Goal: Information Seeking & Learning: Learn about a topic

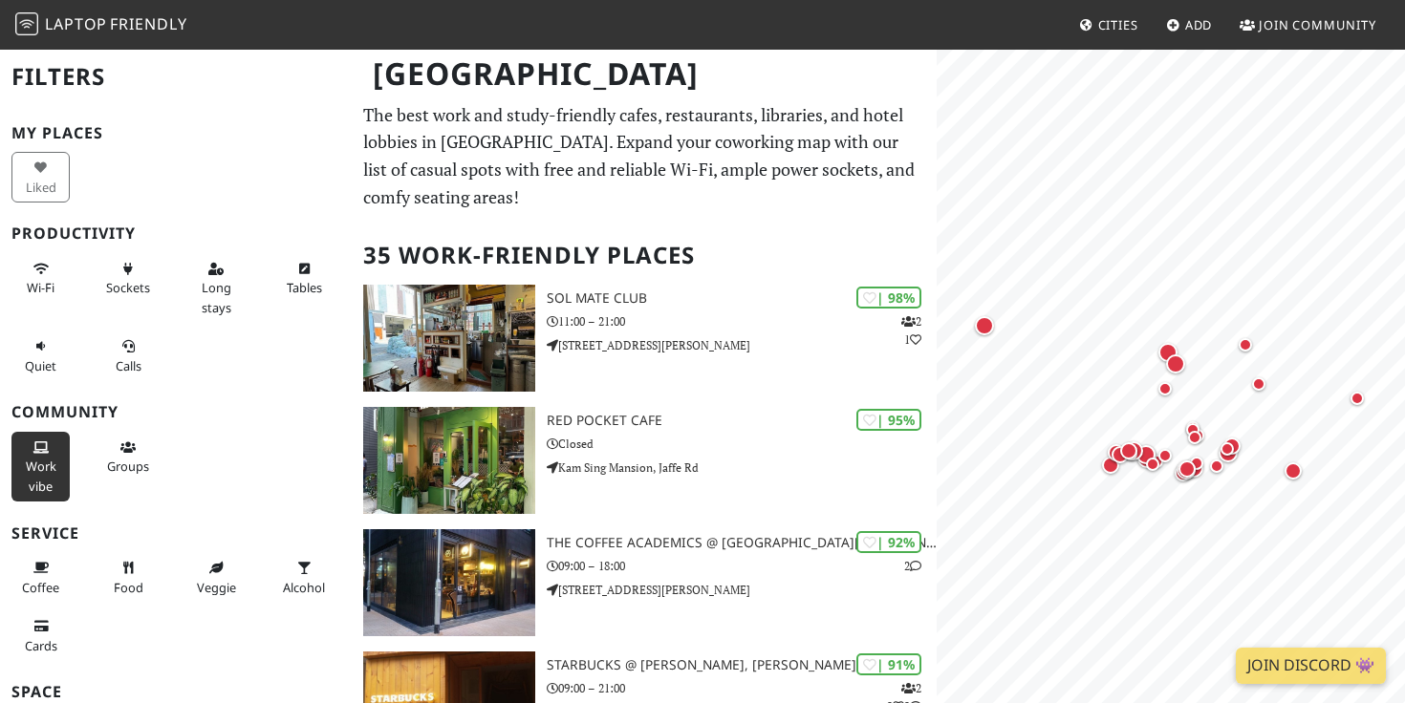
click at [39, 484] on span "Work vibe" at bounding box center [41, 476] width 31 height 36
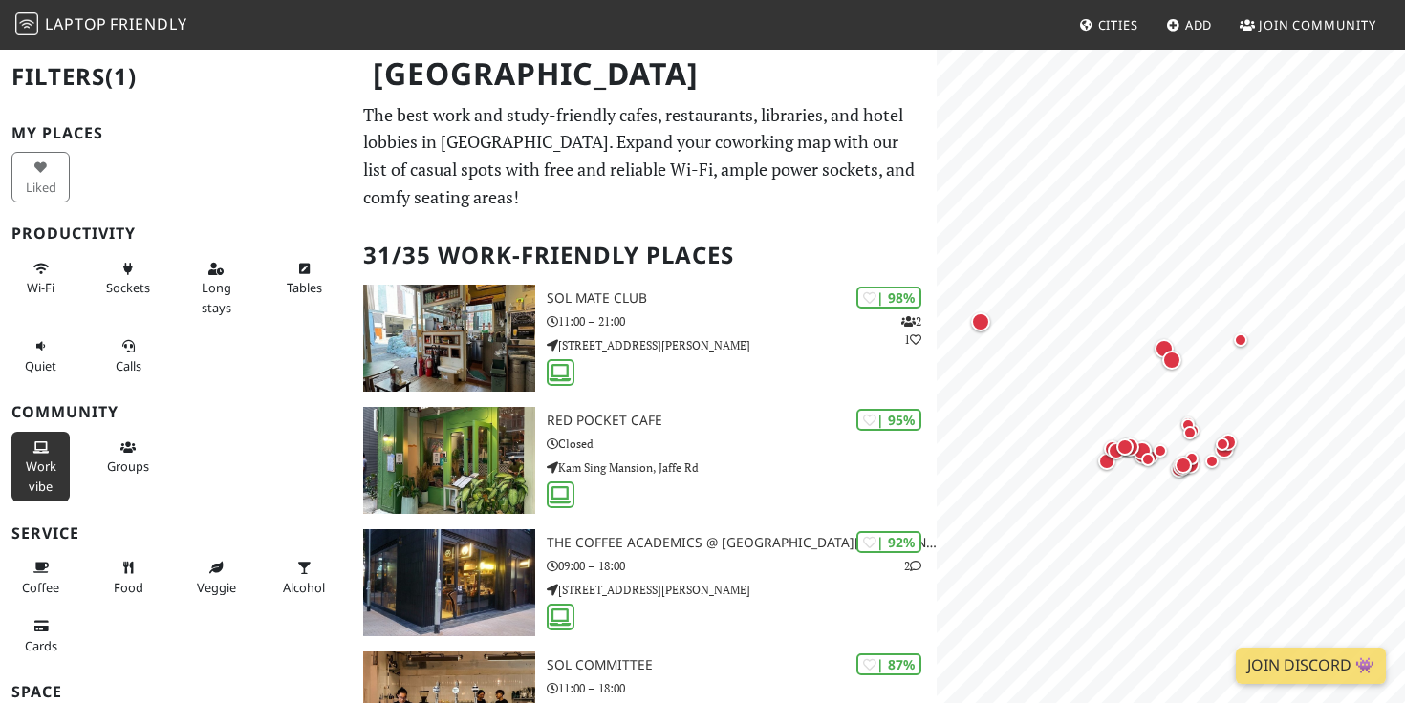
click at [39, 484] on span "Work vibe" at bounding box center [41, 476] width 31 height 36
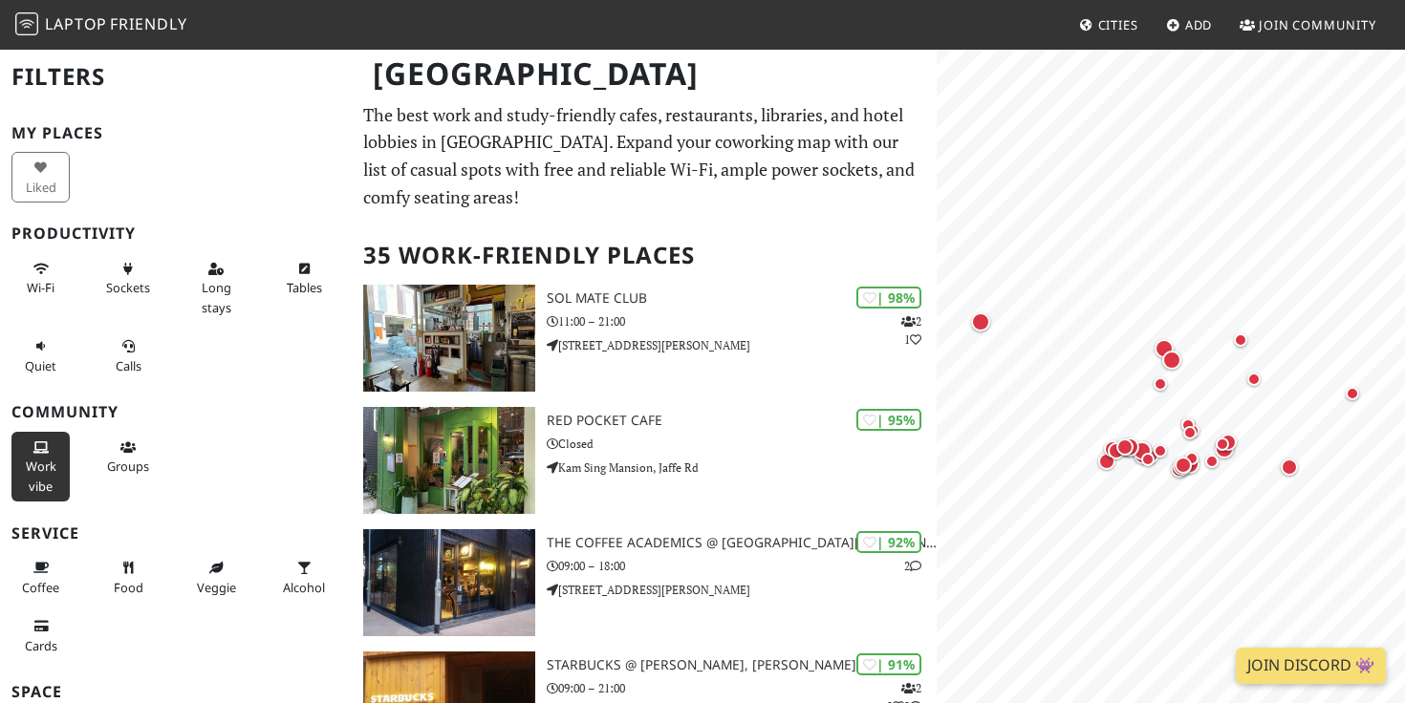
click at [39, 484] on span "Work vibe" at bounding box center [41, 476] width 31 height 36
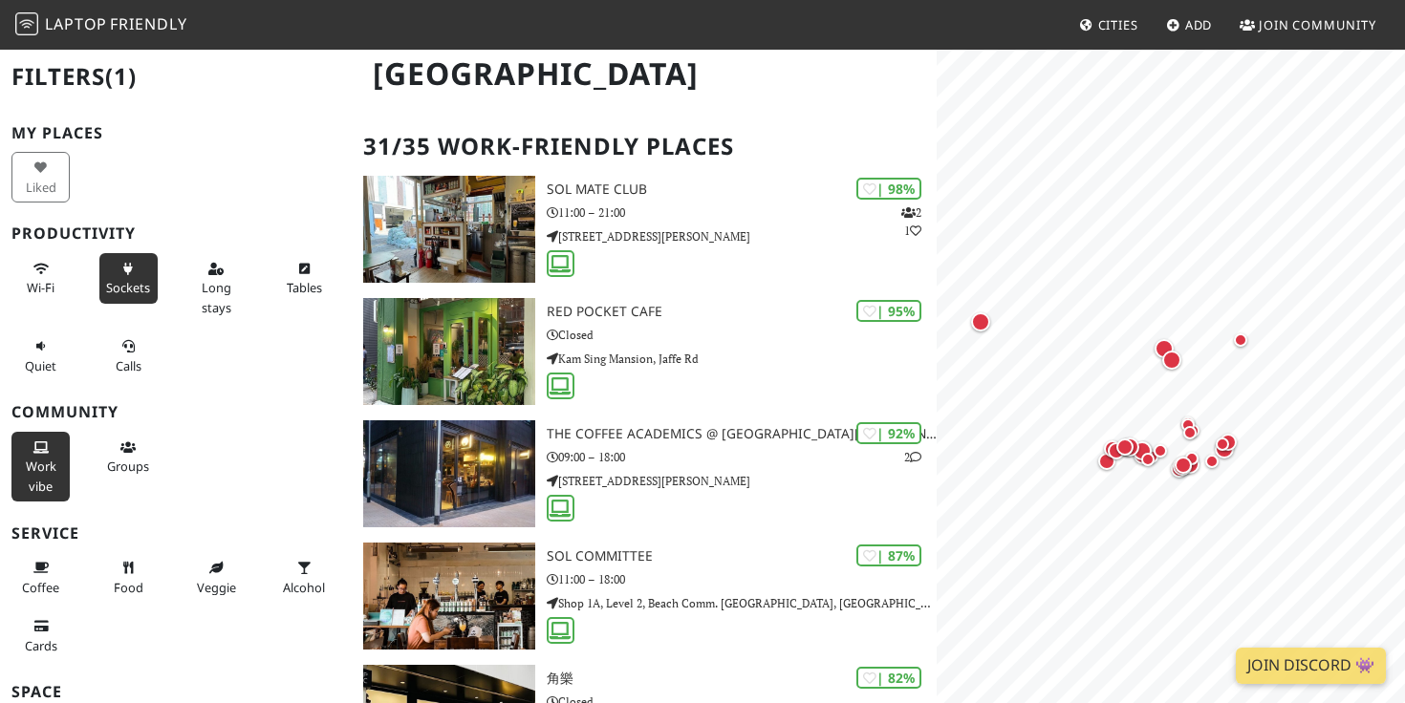
click at [119, 276] on button "Sockets" at bounding box center [128, 278] width 58 height 51
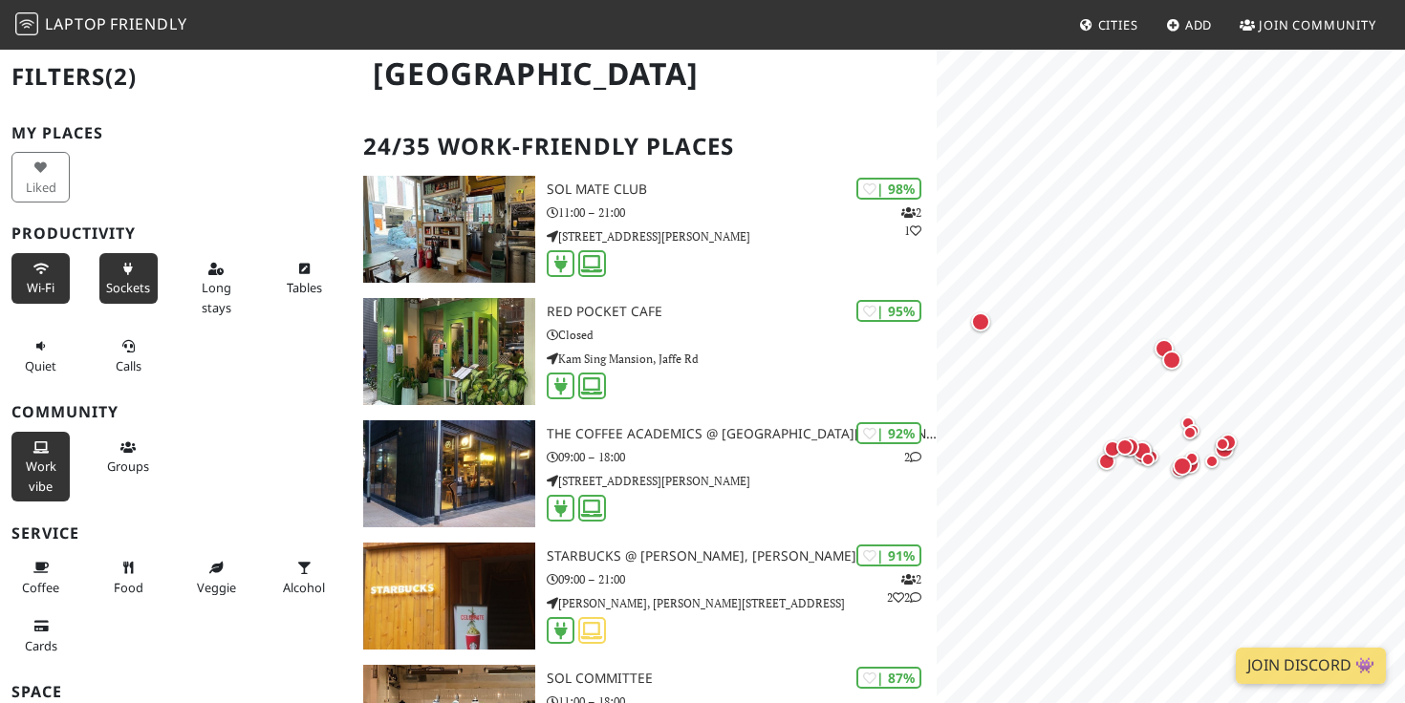
click at [31, 267] on button "Wi-Fi" at bounding box center [40, 278] width 58 height 51
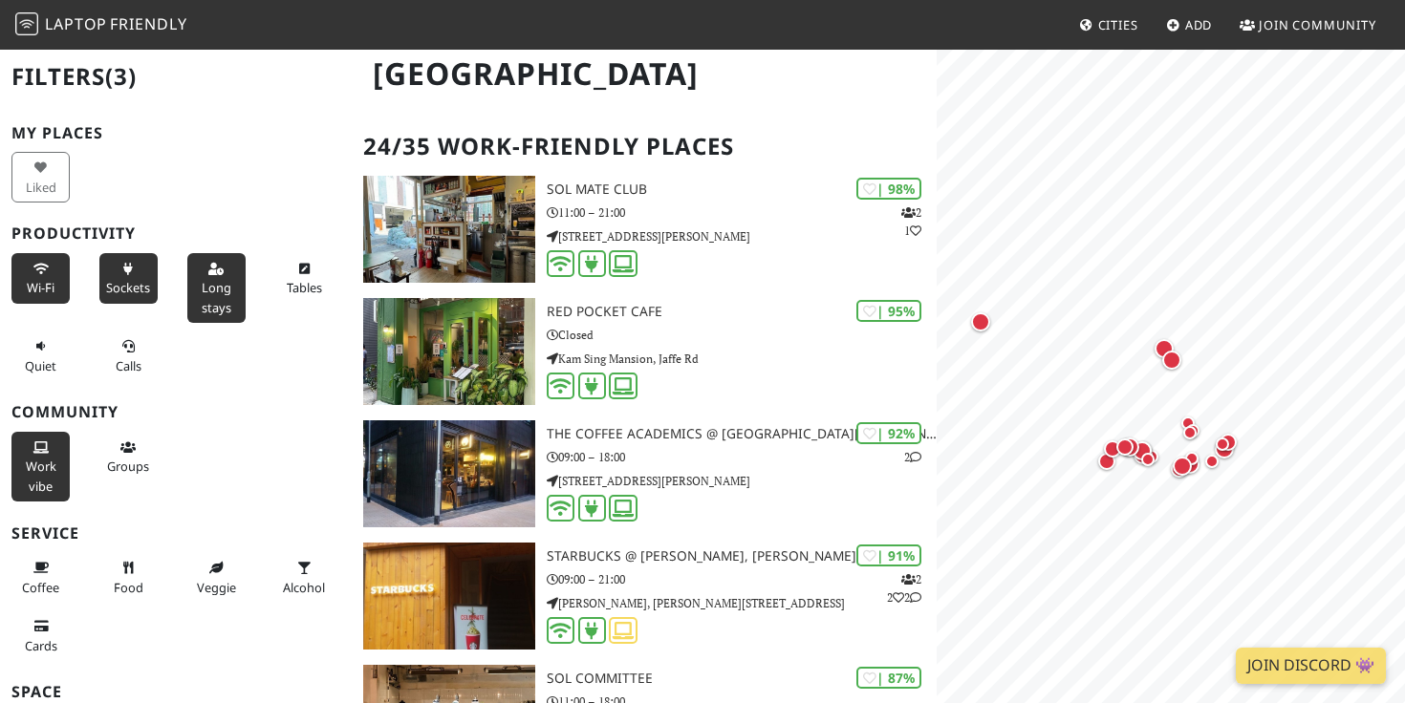
click at [225, 309] on span "Long stays" at bounding box center [217, 297] width 30 height 36
click at [314, 294] on span "Tables" at bounding box center [304, 287] width 35 height 17
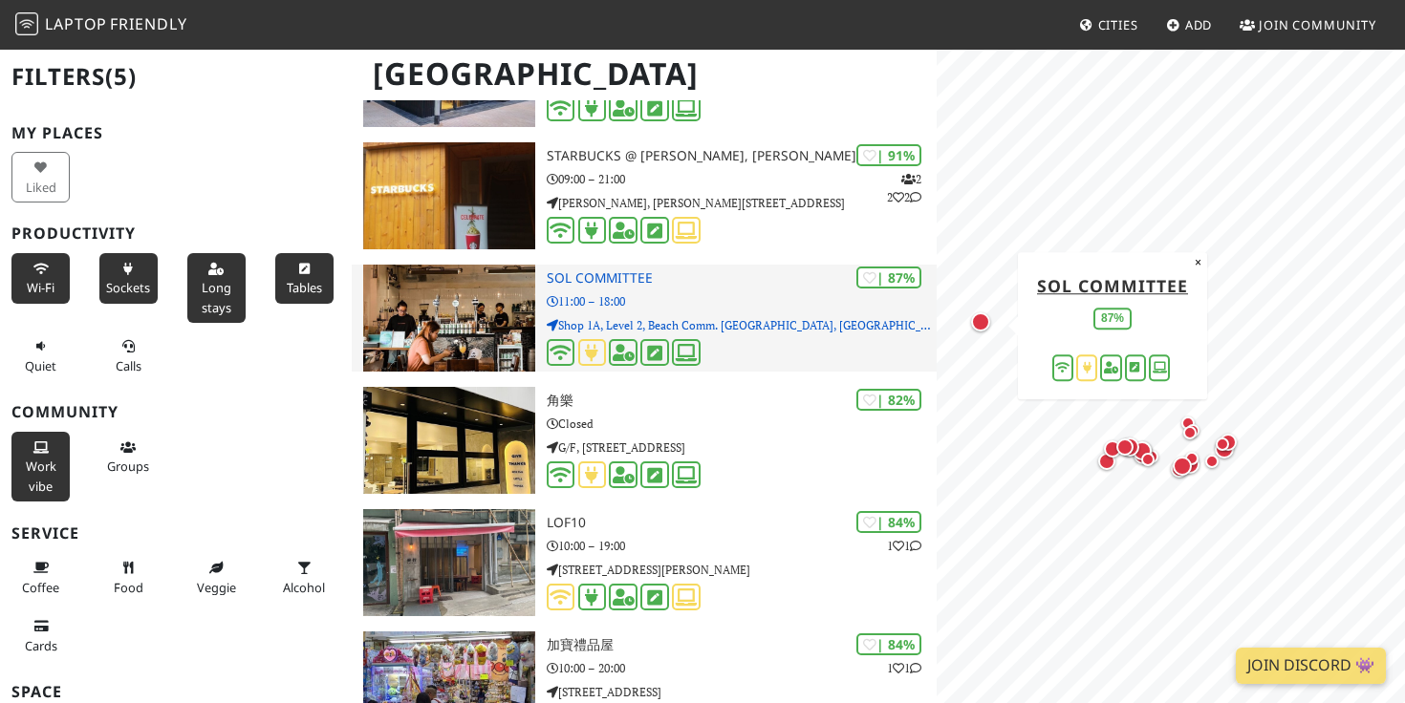
scroll to position [510, 0]
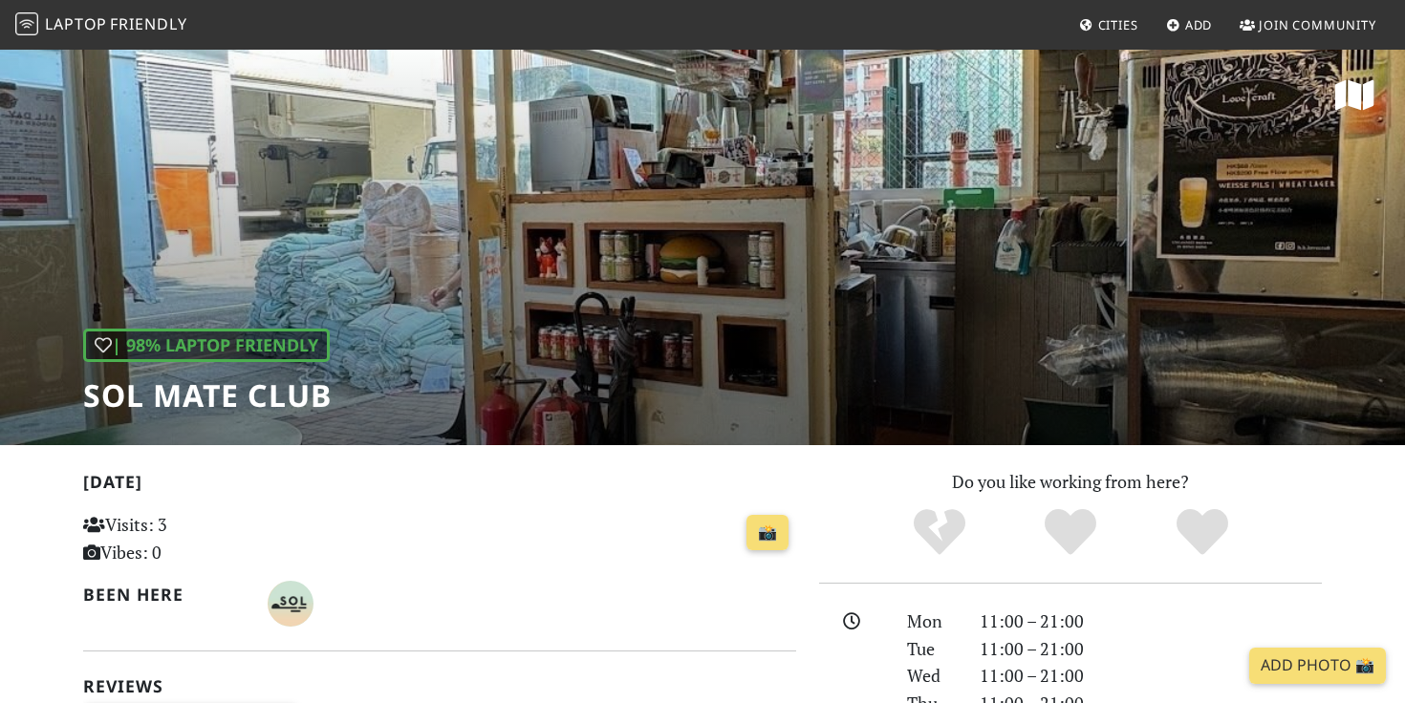
scroll to position [126, 0]
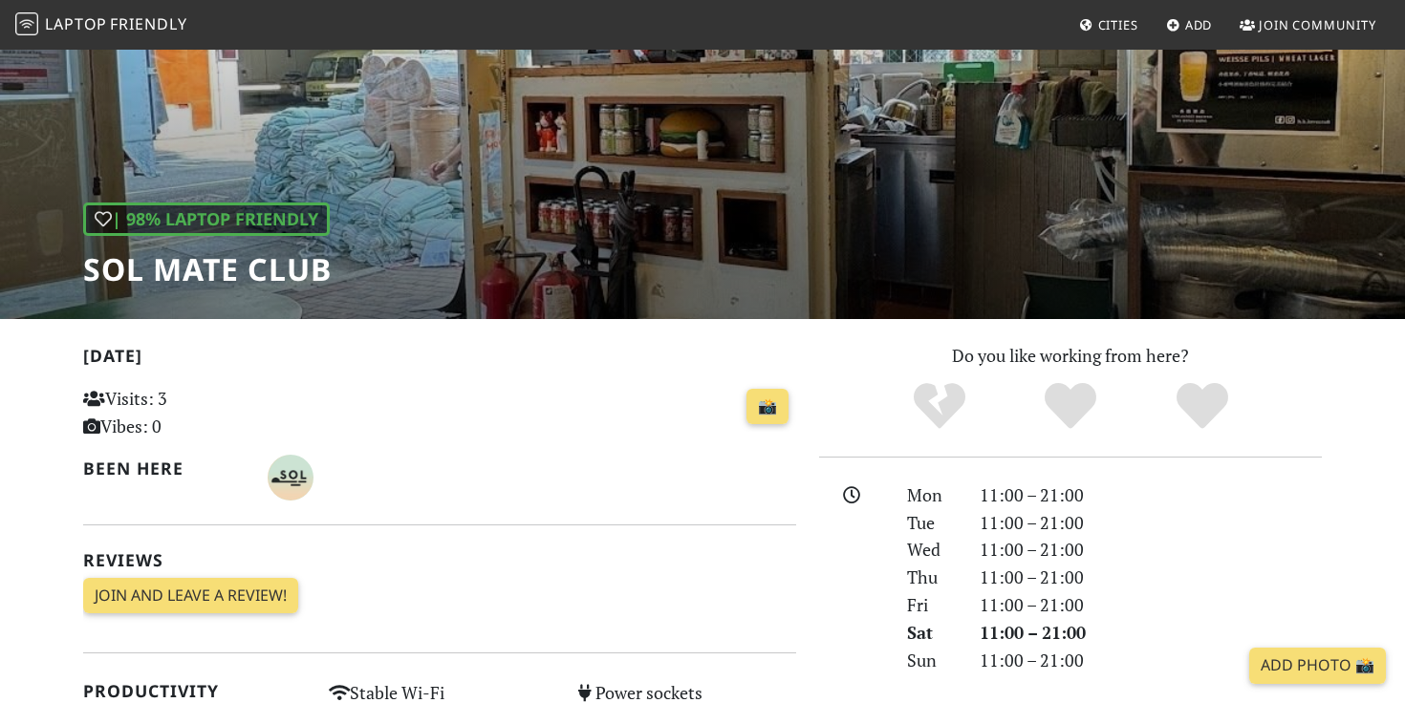
click at [249, 273] on h1 "SOL Mate Club" at bounding box center [207, 269] width 248 height 36
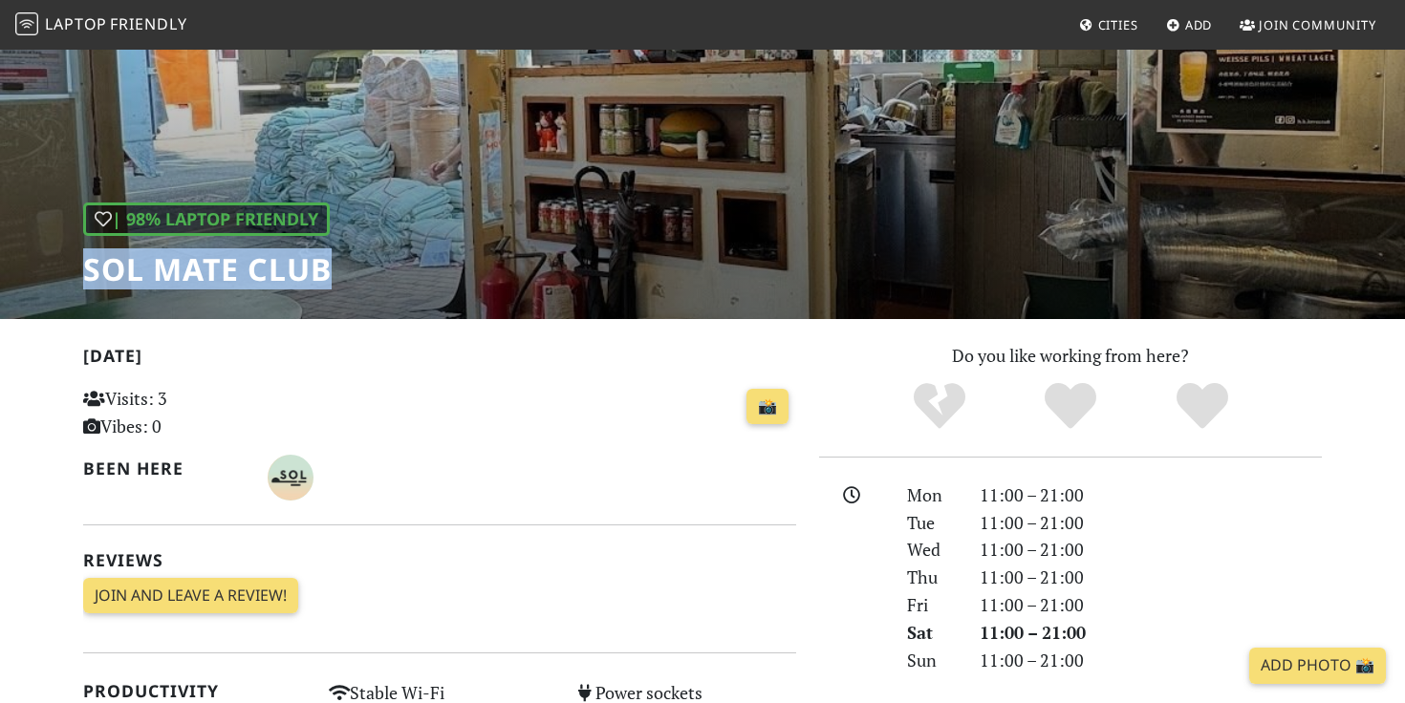
click at [249, 273] on h1 "SOL Mate Club" at bounding box center [207, 269] width 248 height 36
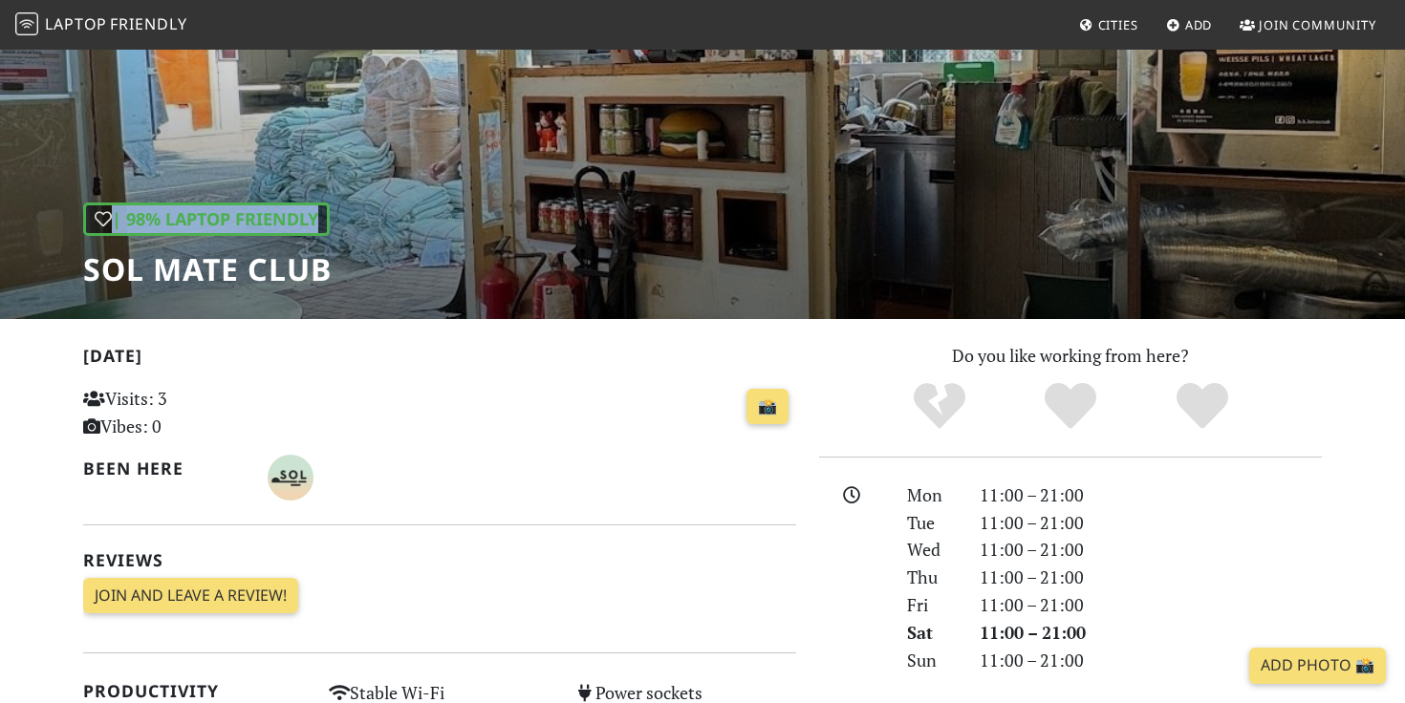
copy div "| 98% Laptop Friendly"
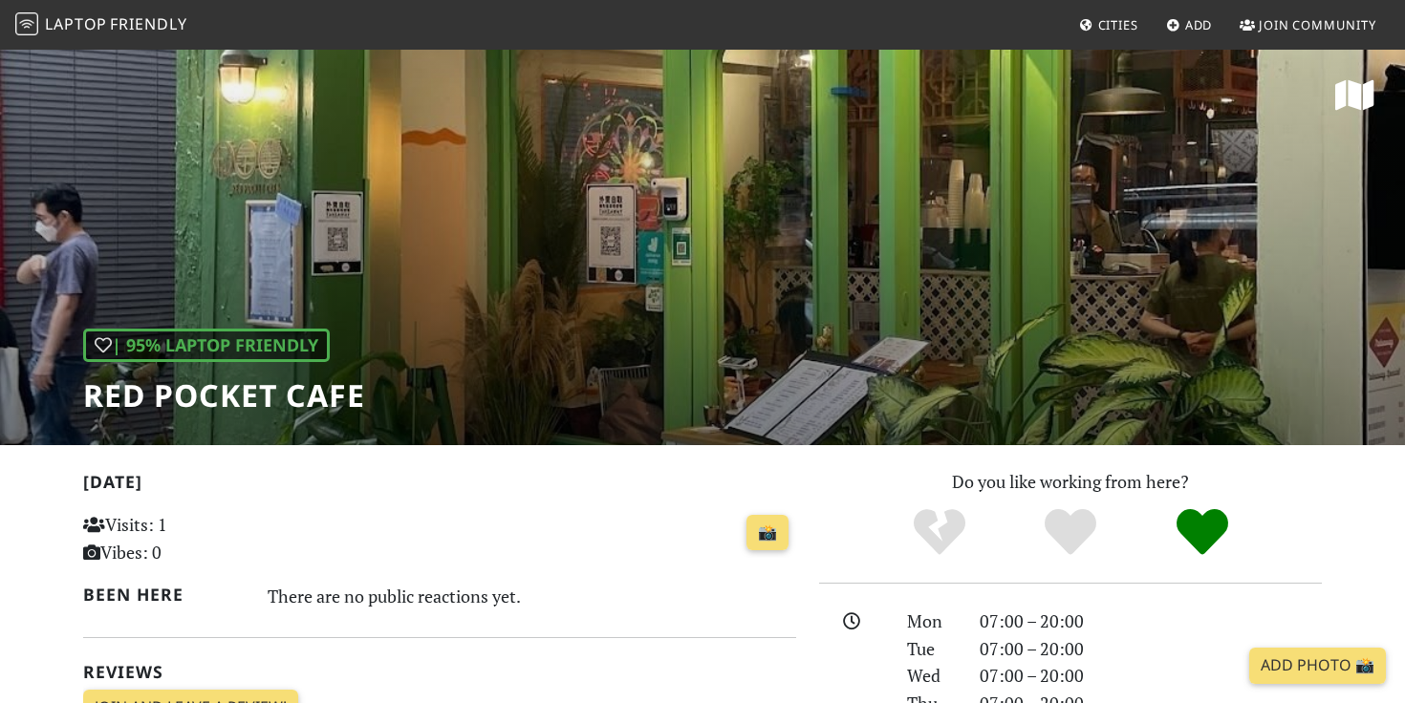
click at [254, 391] on h1 "Red Pocket Cafe" at bounding box center [224, 395] width 282 height 36
copy div "| 95% Laptop Friendly"
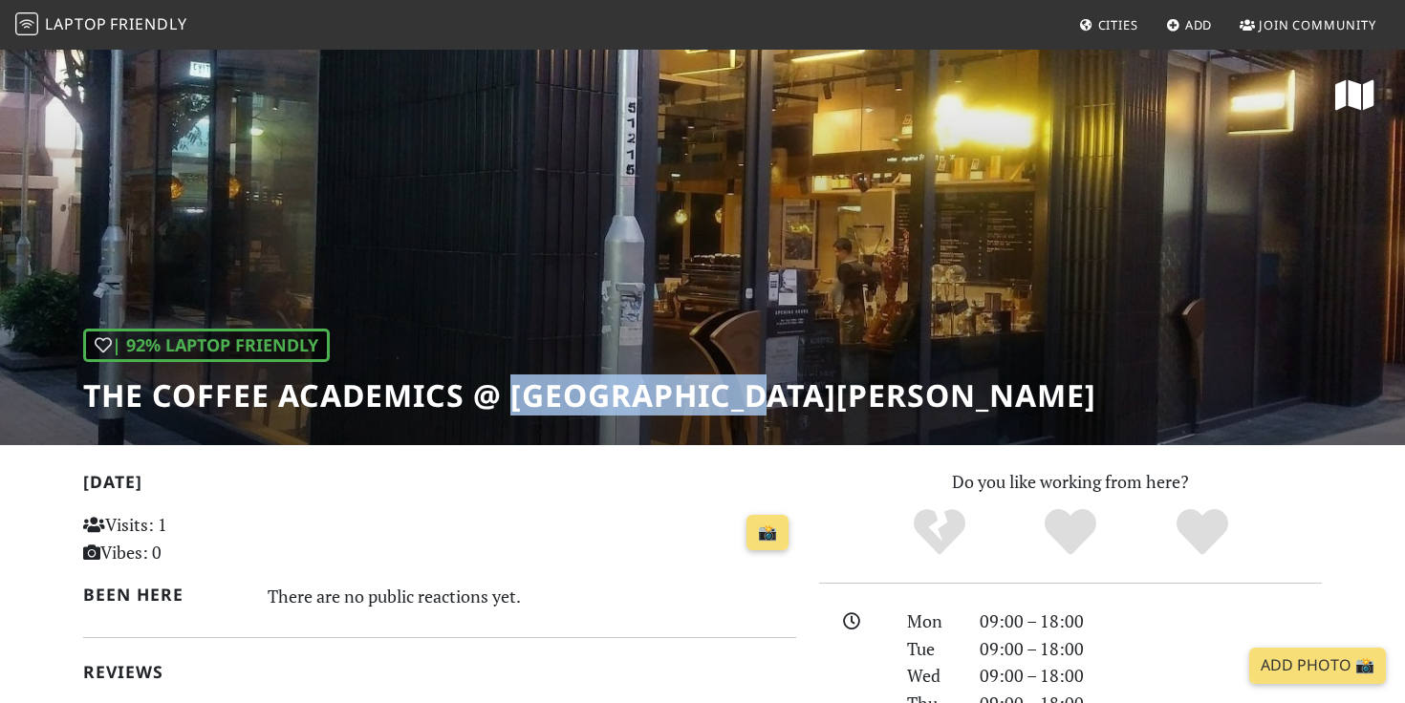
drag, startPoint x: 515, startPoint y: 400, endPoint x: 757, endPoint y: 400, distance: 241.8
click at [757, 400] on div "| 92% Laptop Friendly The Coffee Academics @ Sai Yuen Lane" at bounding box center [702, 247] width 1405 height 398
copy h1 "Sai Yuen Lane"
click at [431, 387] on h1 "The Coffee Academics @ Sai Yuen Lane" at bounding box center [589, 395] width 1013 height 36
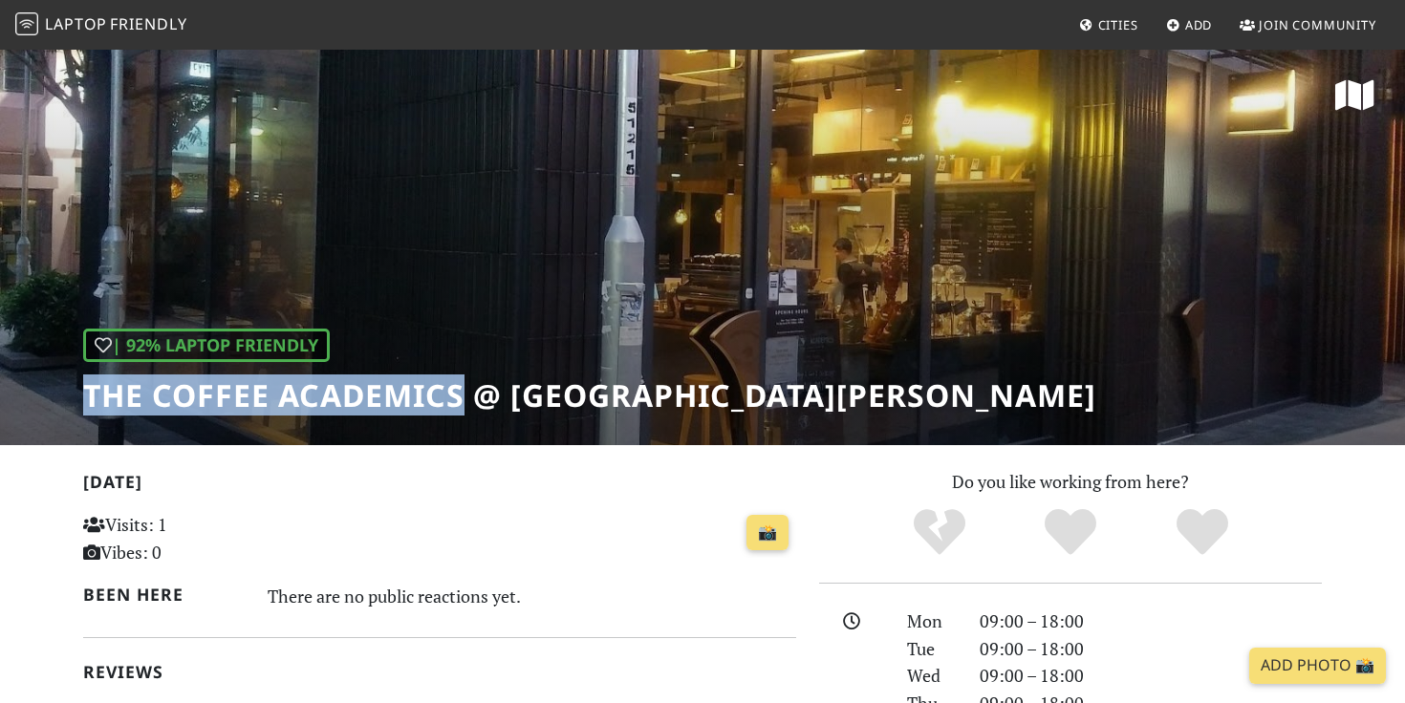
drag, startPoint x: 469, startPoint y: 391, endPoint x: 79, endPoint y: 386, distance: 389.9
click at [79, 386] on div "| 92% Laptop Friendly The Coffee Academics @ [GEOGRAPHIC_DATA][PERSON_NAME]" at bounding box center [702, 247] width 1405 height 398
copy h1 "The Coffee Academics"
